Goal: Transaction & Acquisition: Purchase product/service

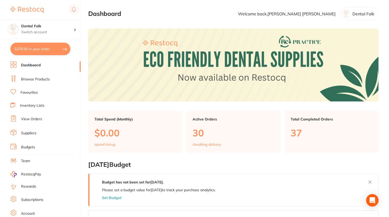
click at [31, 81] on link "Browse Products" at bounding box center [35, 79] width 29 height 5
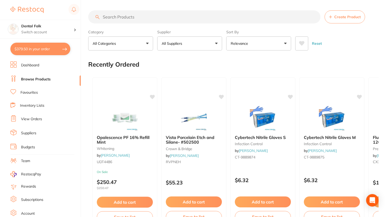
click at [139, 20] on input "search" at bounding box center [204, 16] width 232 height 13
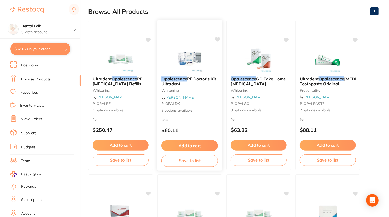
scroll to position [53, 0]
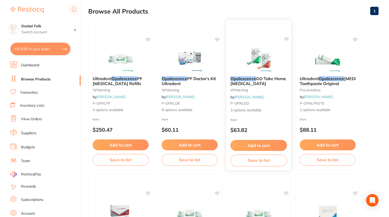
type input "opalescence"
click at [271, 79] on span "GO Take Home [MEDICAL_DATA]" at bounding box center [259, 81] width 56 height 10
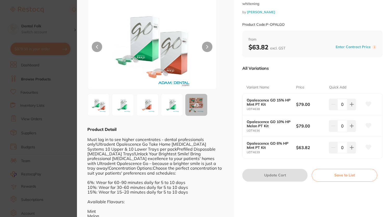
scroll to position [130, 0]
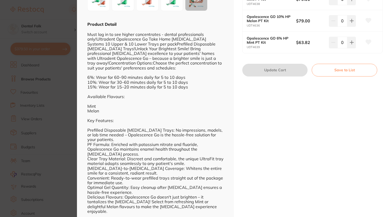
click at [59, 147] on section "Opalescence GO Take Home [MEDICAL_DATA] [MEDICAL_DATA] by [PERSON_NAME] Product…" at bounding box center [195, 108] width 391 height 217
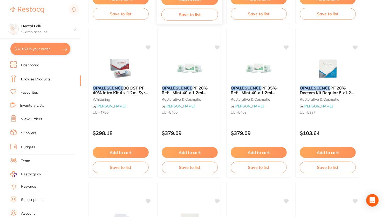
scroll to position [199, 0]
